Goal: Task Accomplishment & Management: Use online tool/utility

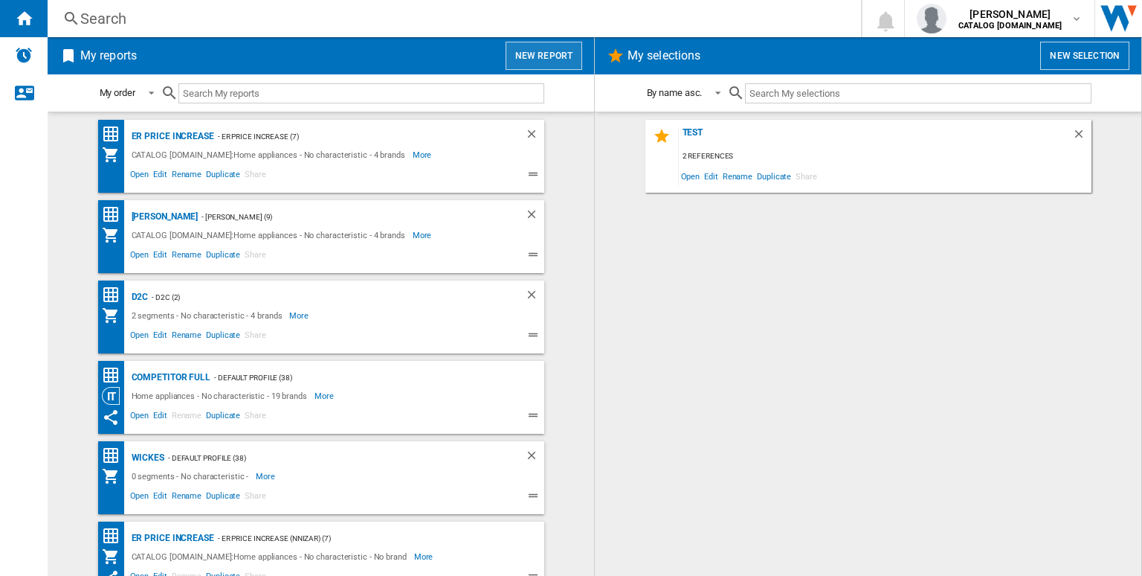
click at [568, 59] on button "New report" at bounding box center [544, 56] width 77 height 28
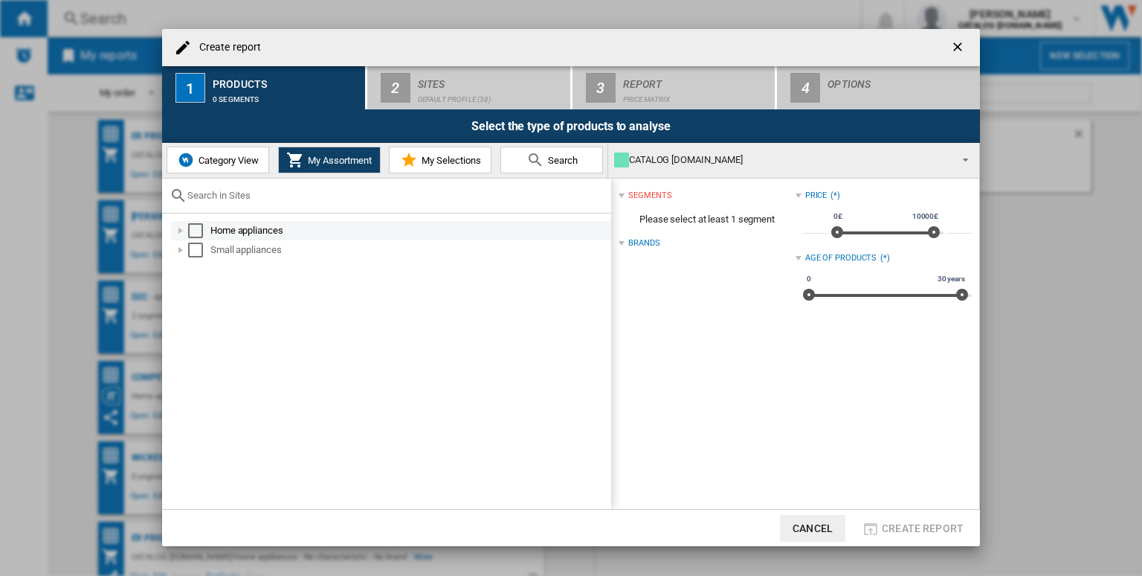
click at [199, 230] on div "Select" at bounding box center [195, 230] width 15 height 15
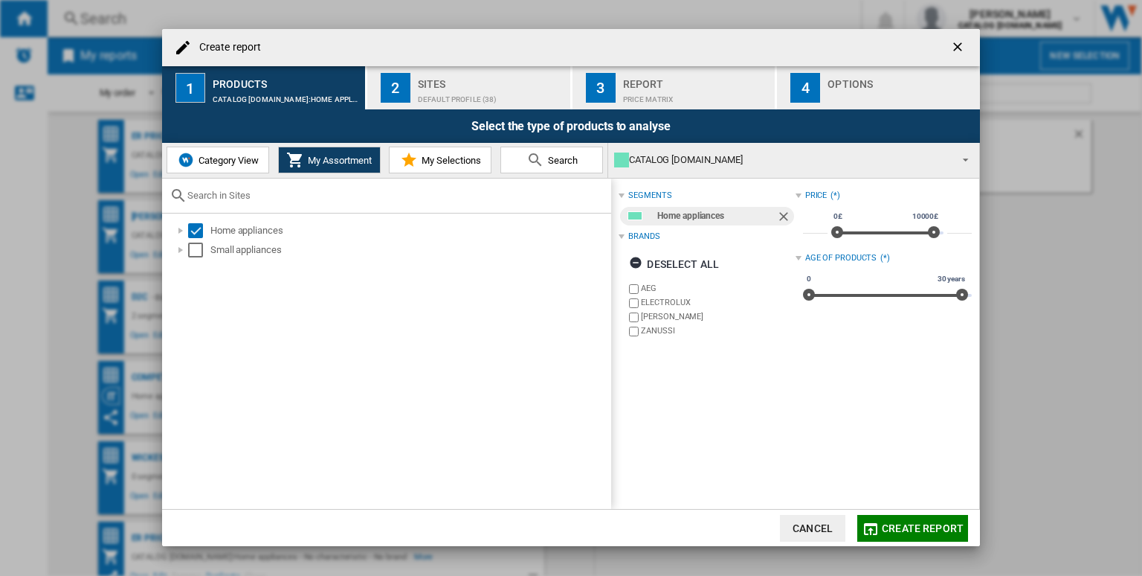
click at [648, 300] on label "ELECTROLUX" at bounding box center [718, 302] width 154 height 11
click at [654, 306] on label "ELECTROLUX" at bounding box center [718, 302] width 154 height 11
click at [654, 303] on label "ELECTROLUX" at bounding box center [718, 302] width 154 height 11
click at [667, 317] on label "[PERSON_NAME]" at bounding box center [718, 316] width 154 height 11
click at [657, 334] on label "ZANUSSI" at bounding box center [718, 330] width 154 height 11
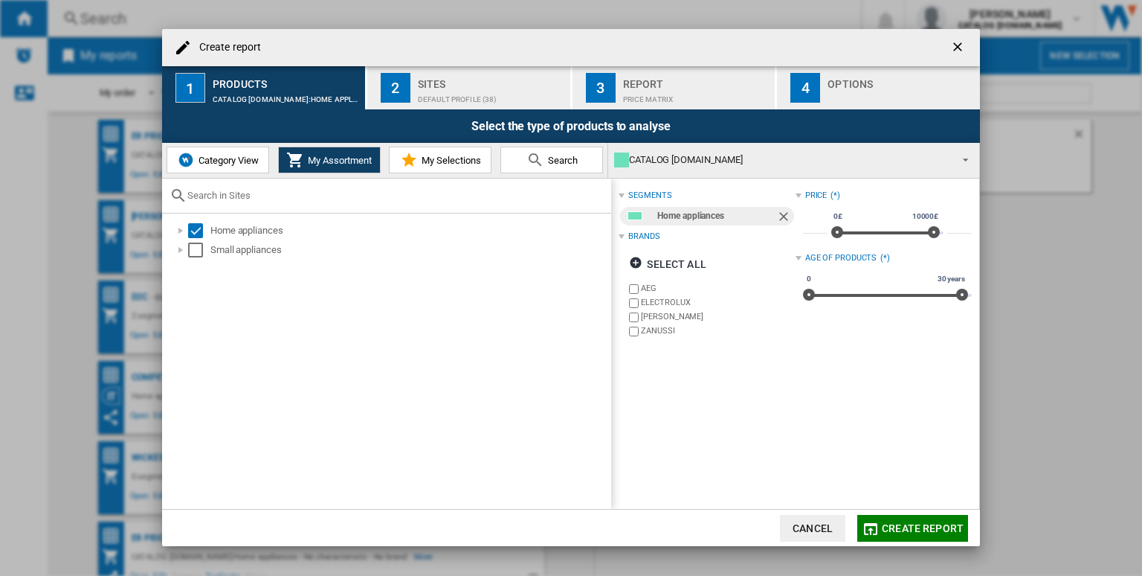
click at [446, 81] on div "Sites" at bounding box center [491, 80] width 146 height 16
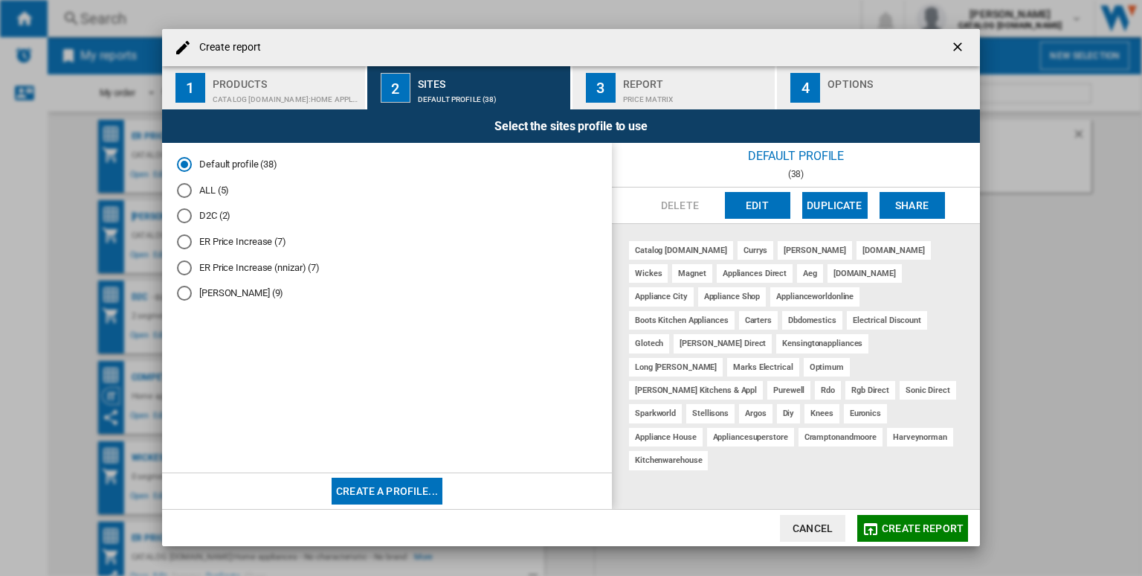
click at [828, 269] on div "[DOMAIN_NAME]" at bounding box center [865, 273] width 74 height 19
click at [767, 196] on button "Edit" at bounding box center [757, 205] width 65 height 27
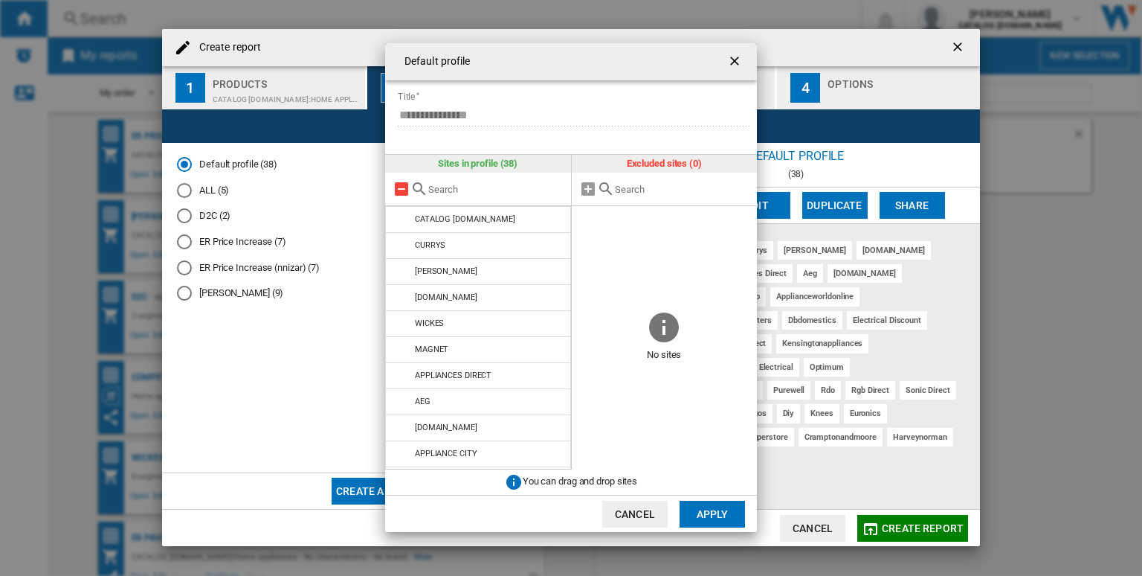
click at [404, 187] on md-icon at bounding box center [402, 189] width 18 height 18
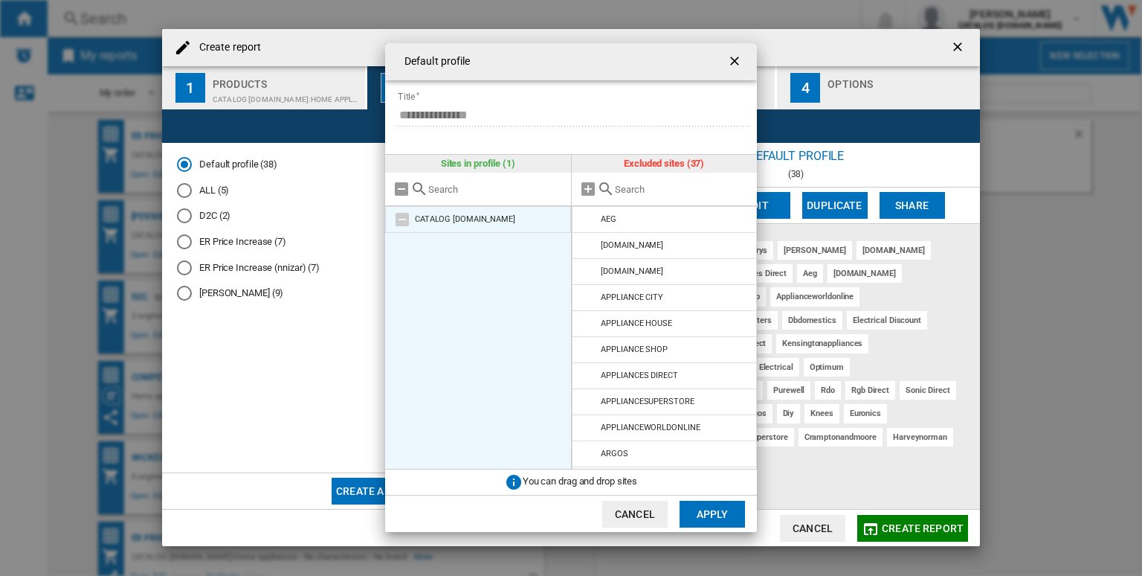
click at [396, 213] on md-icon at bounding box center [402, 219] width 18 height 18
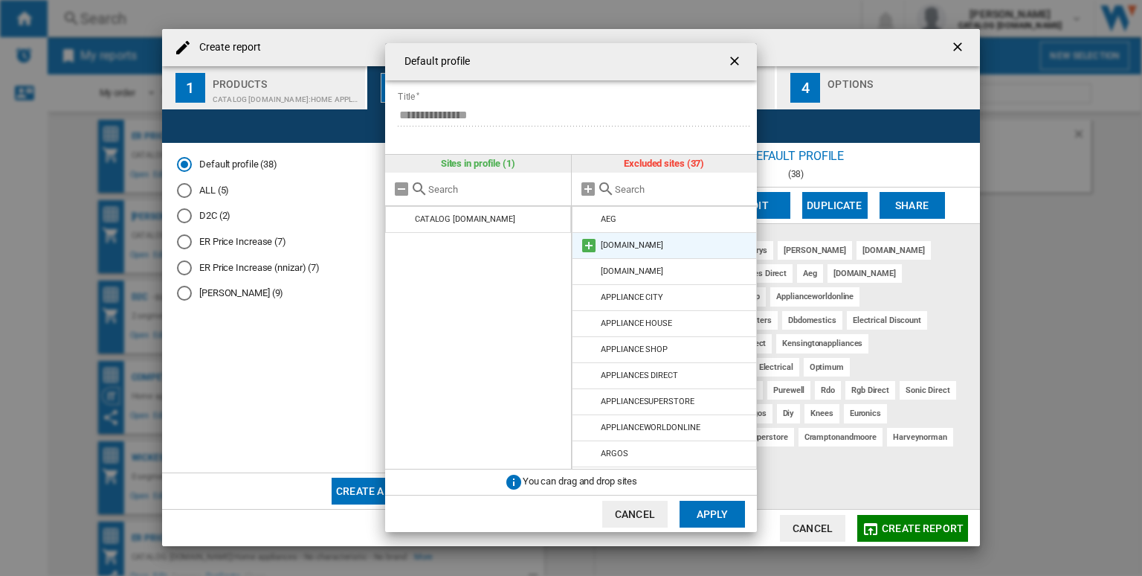
click at [593, 248] on md-icon at bounding box center [589, 245] width 18 height 18
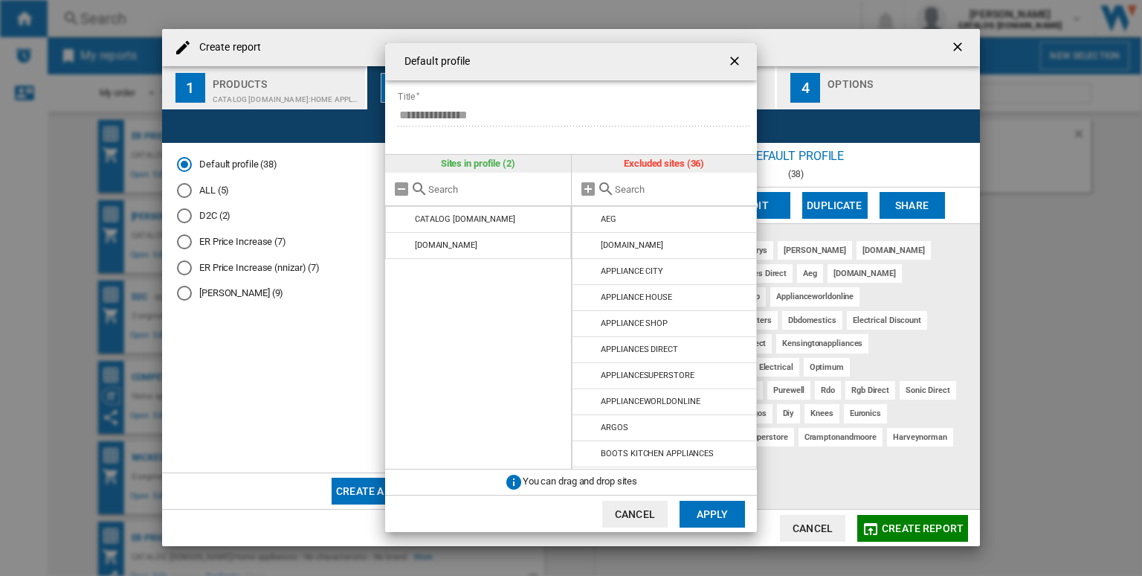
click at [712, 508] on button "Apply" at bounding box center [712, 513] width 65 height 27
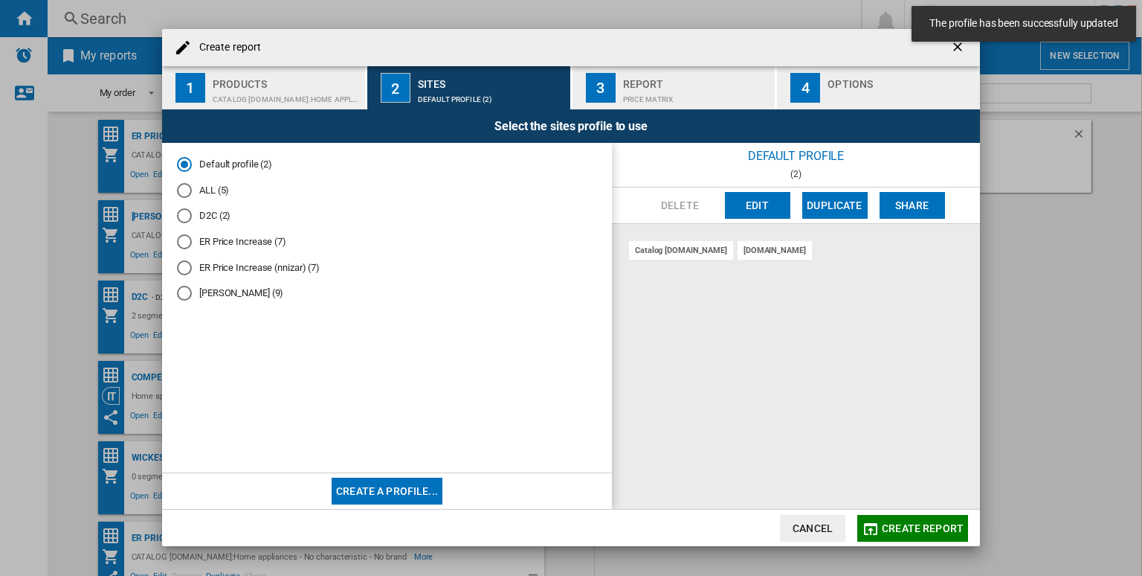
click at [646, 91] on div "Price Matrix" at bounding box center [696, 96] width 146 height 16
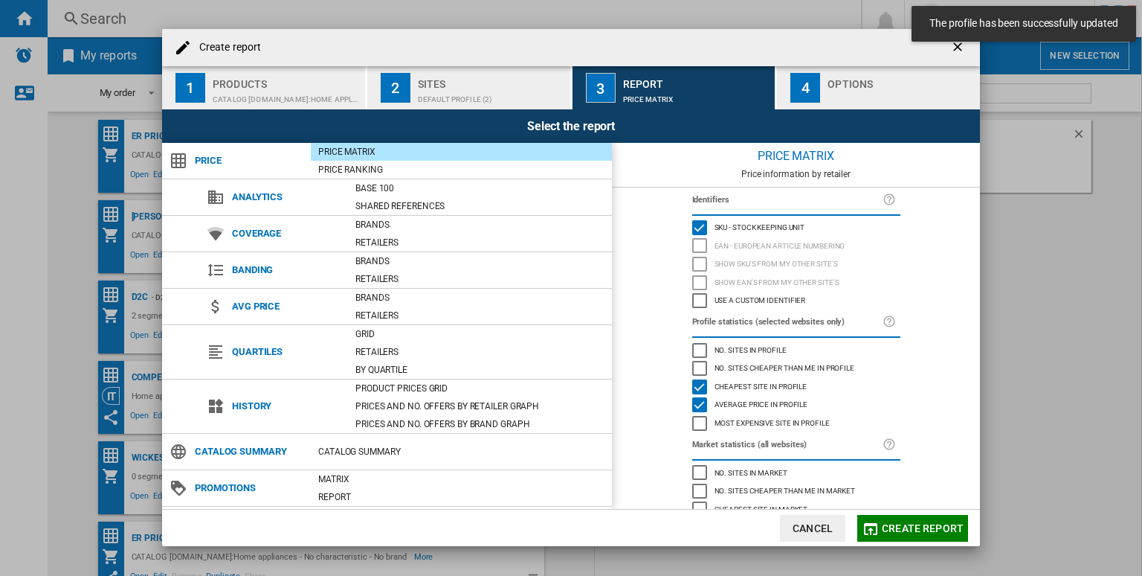
click at [813, 100] on div "4" at bounding box center [805, 88] width 30 height 30
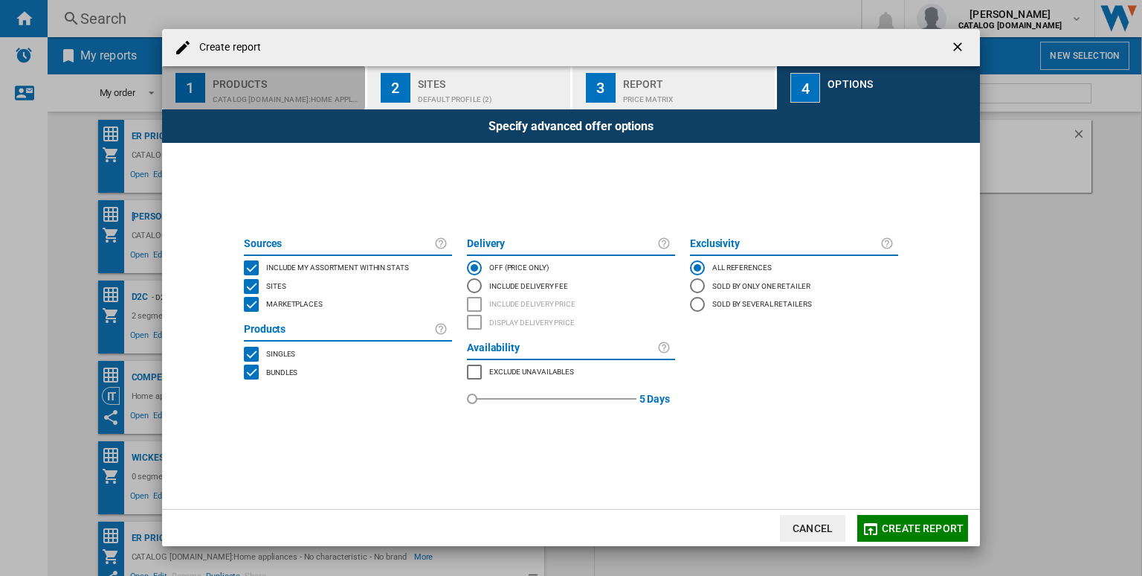
click at [299, 71] on button "1 Products CATALOG [DOMAIN_NAME]:Home appliances" at bounding box center [264, 87] width 204 height 43
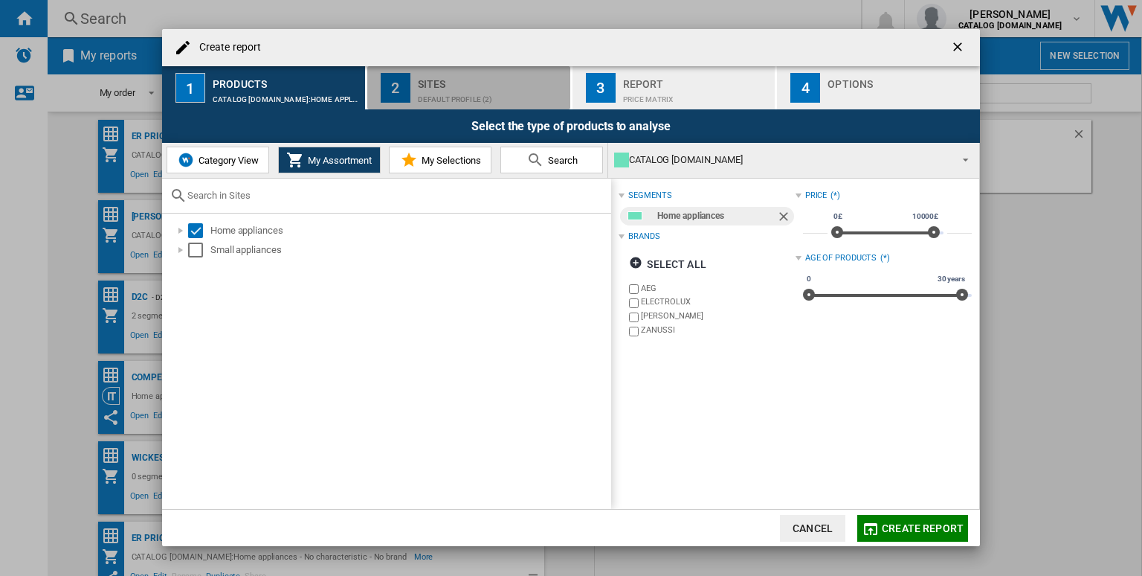
click at [441, 84] on div "Sites" at bounding box center [491, 80] width 146 height 16
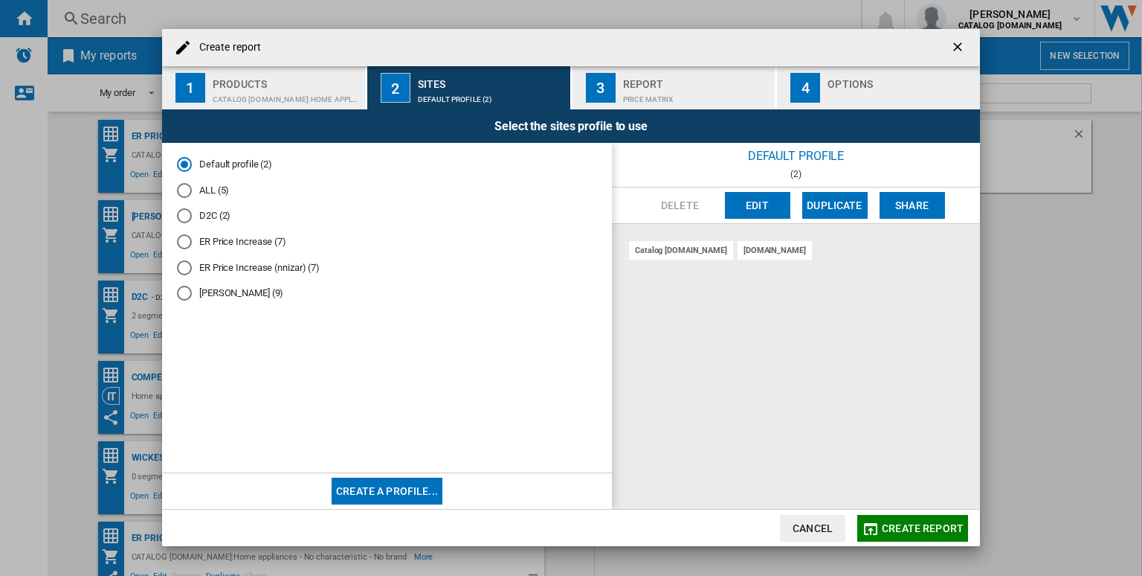
click at [645, 75] on div "Report" at bounding box center [696, 80] width 146 height 16
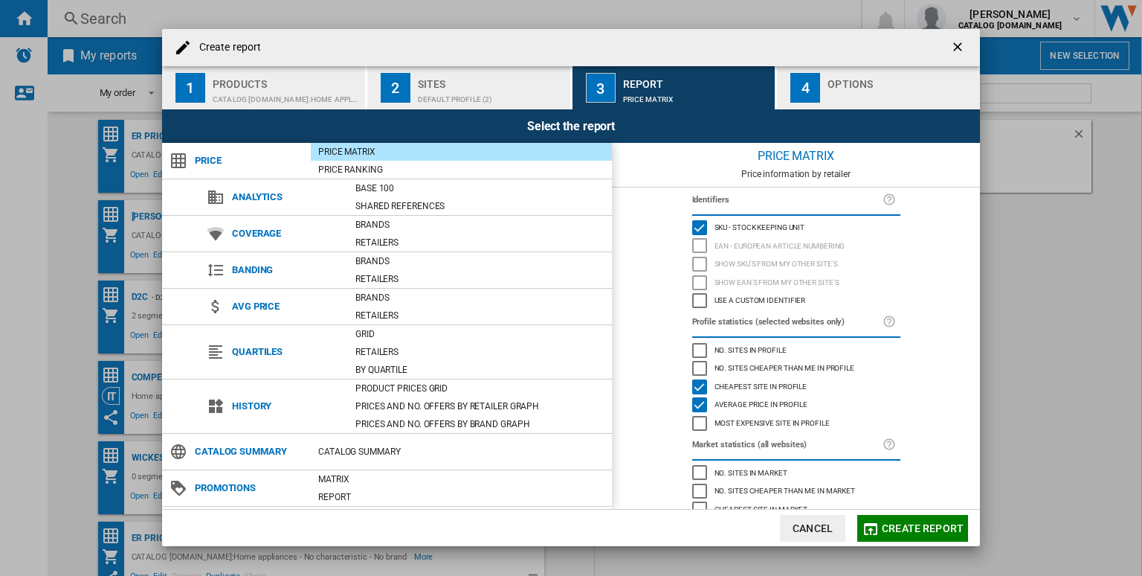
click at [838, 77] on div "Options" at bounding box center [901, 80] width 146 height 16
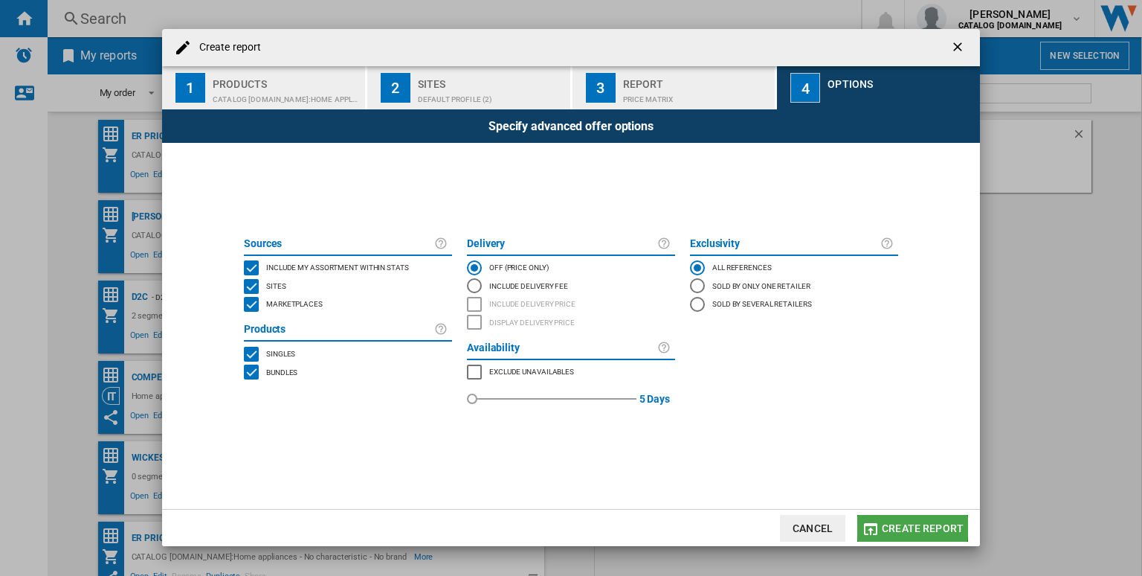
click at [880, 525] on md-icon "button" at bounding box center [871, 529] width 18 height 18
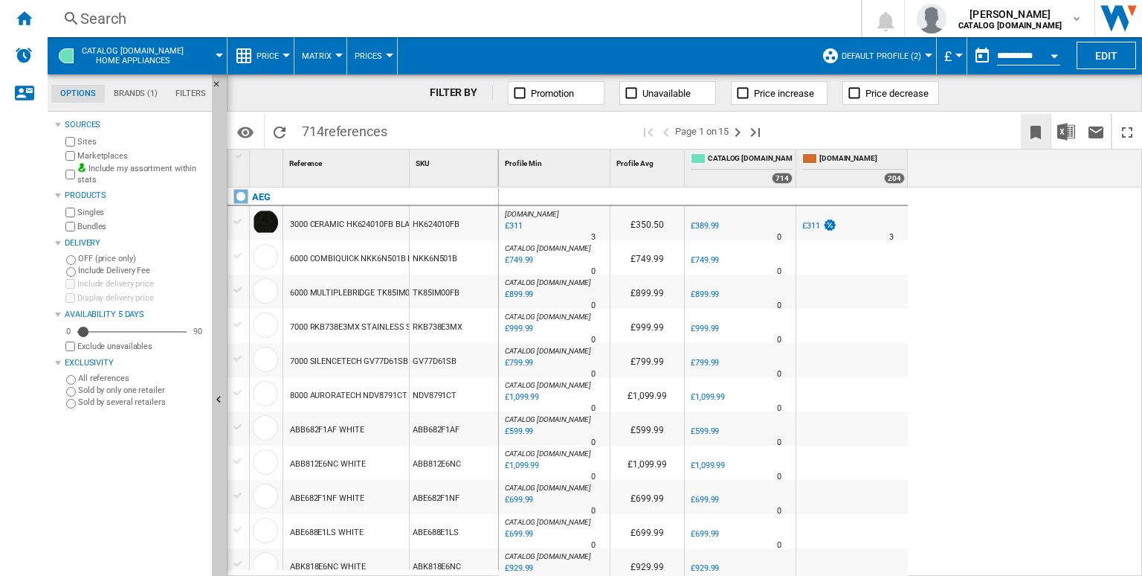
click at [1044, 129] on ng-md-icon "Bookmark this report" at bounding box center [1036, 132] width 18 height 18
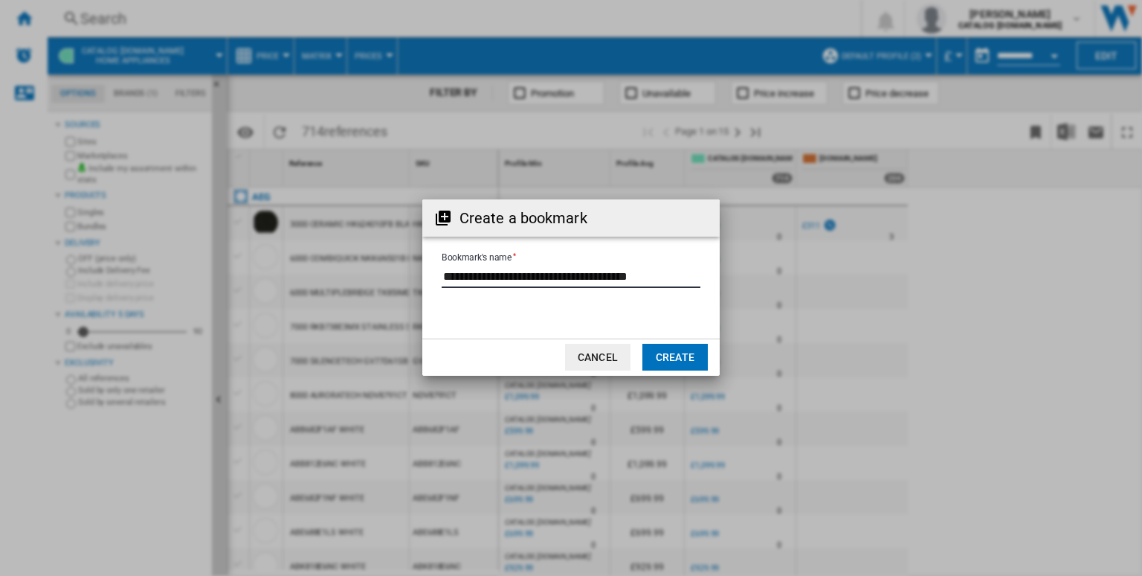
scroll to position [0, 11]
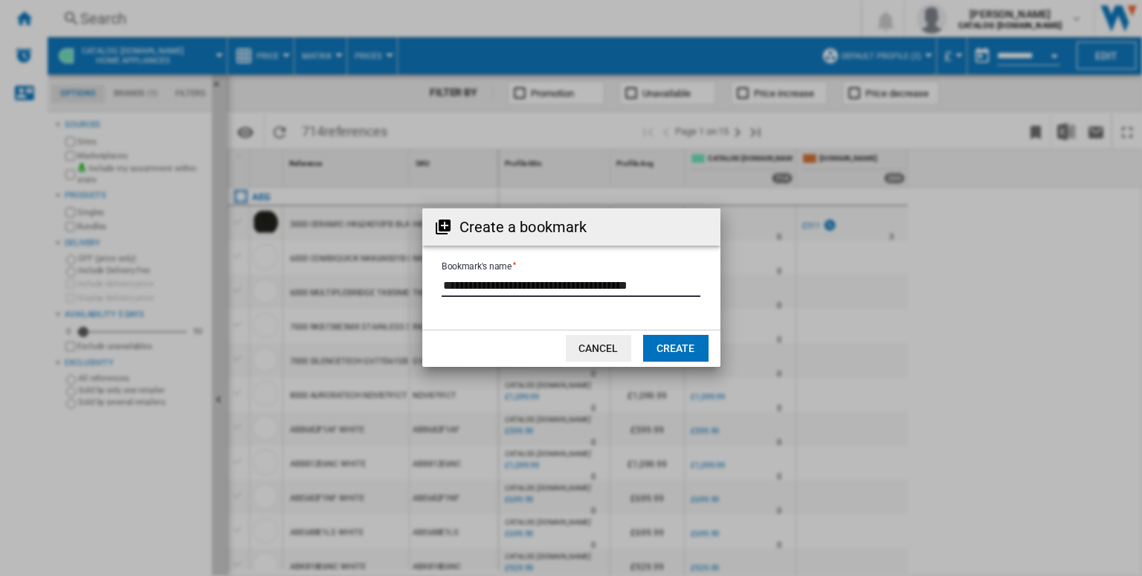
drag, startPoint x: 442, startPoint y: 275, endPoint x: 882, endPoint y: 263, distance: 440.3
click at [882, 263] on div "Create a bookmark Bookmark's name Cancel Create" at bounding box center [571, 287] width 1142 height 575
type input "**********"
click at [679, 355] on button "Create" at bounding box center [675, 348] width 65 height 27
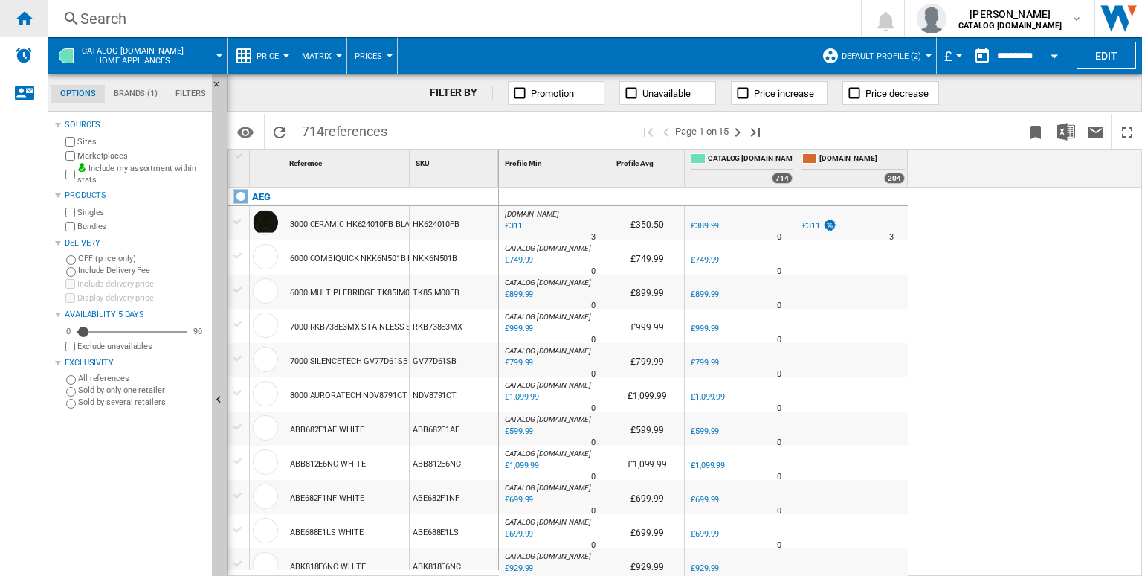
click at [20, 19] on ng-md-icon "Home" at bounding box center [24, 18] width 18 height 18
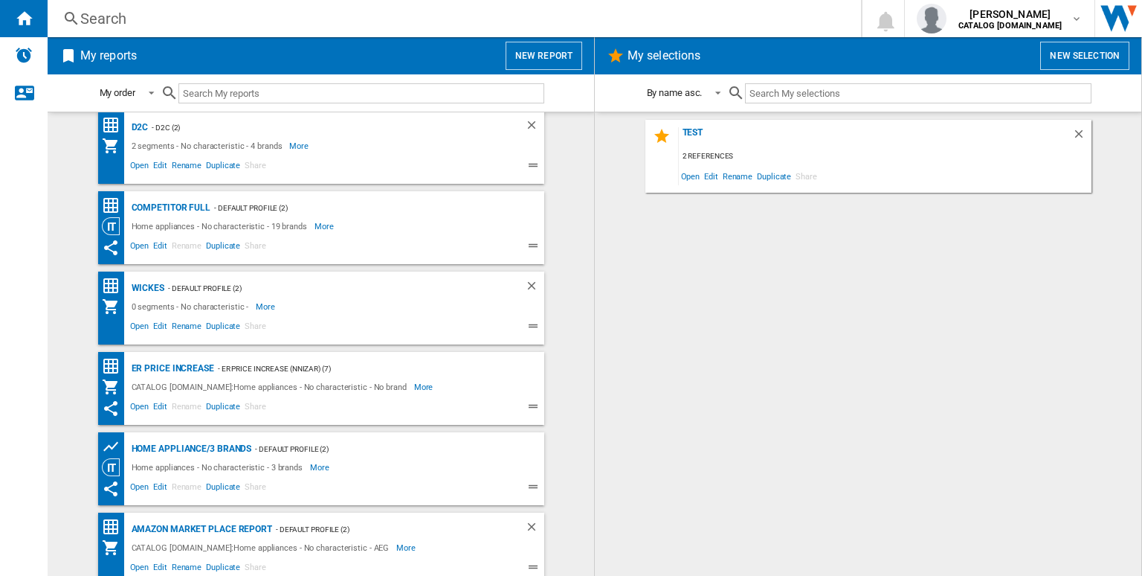
scroll to position [178, 0]
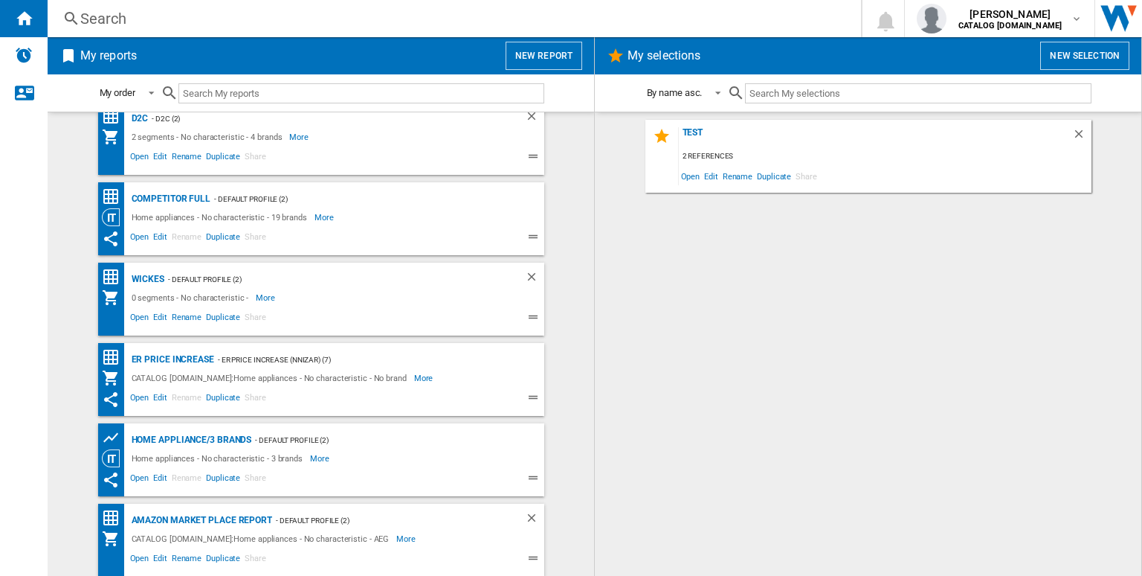
click at [530, 554] on ng-md-icon at bounding box center [535, 560] width 18 height 18
drag, startPoint x: 214, startPoint y: 518, endPoint x: 375, endPoint y: 547, distance: 163.9
click at [375, 547] on div "Open Edit Rename Duplicate Share" at bounding box center [308, 558] width 413 height 22
click at [396, 541] on span "More" at bounding box center [407, 538] width 22 height 18
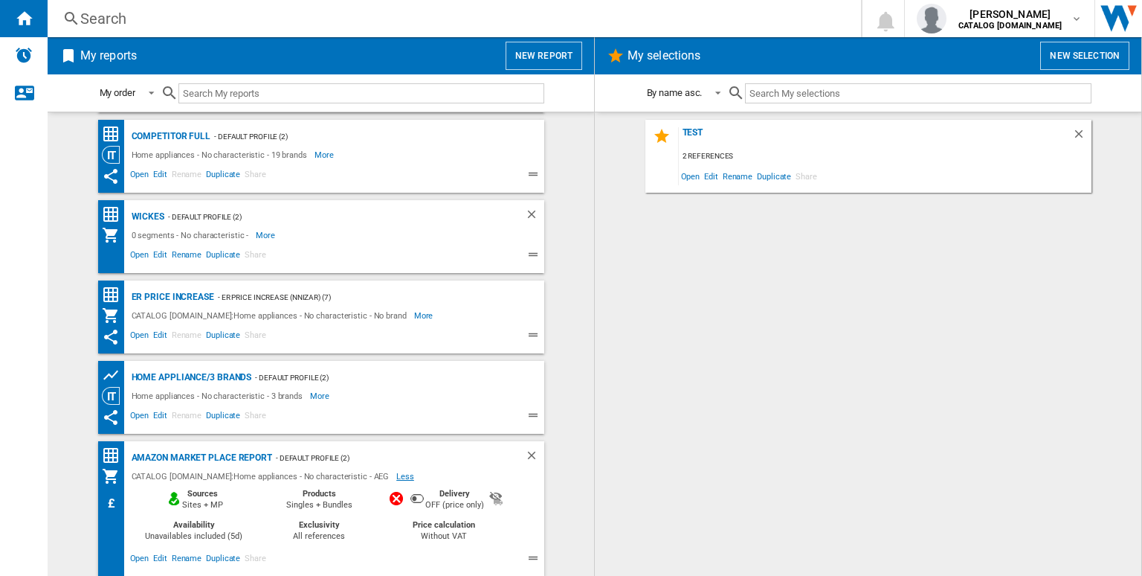
drag, startPoint x: 438, startPoint y: 473, endPoint x: 397, endPoint y: 477, distance: 41.1
click at [397, 477] on span "Less" at bounding box center [406, 476] width 20 height 18
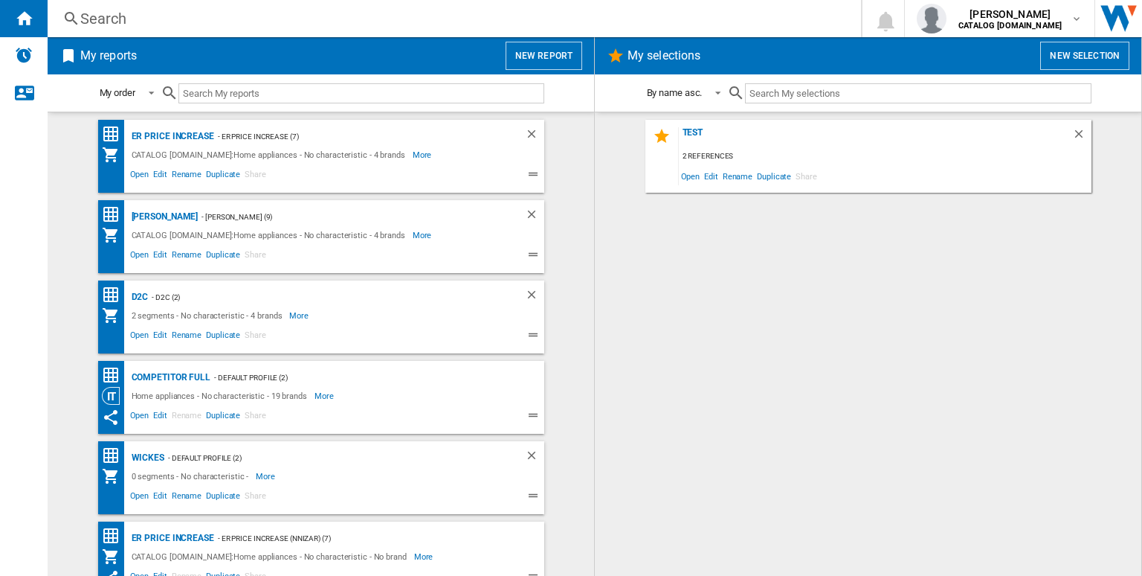
scroll to position [178, 0]
